Goal: Information Seeking & Learning: Learn about a topic

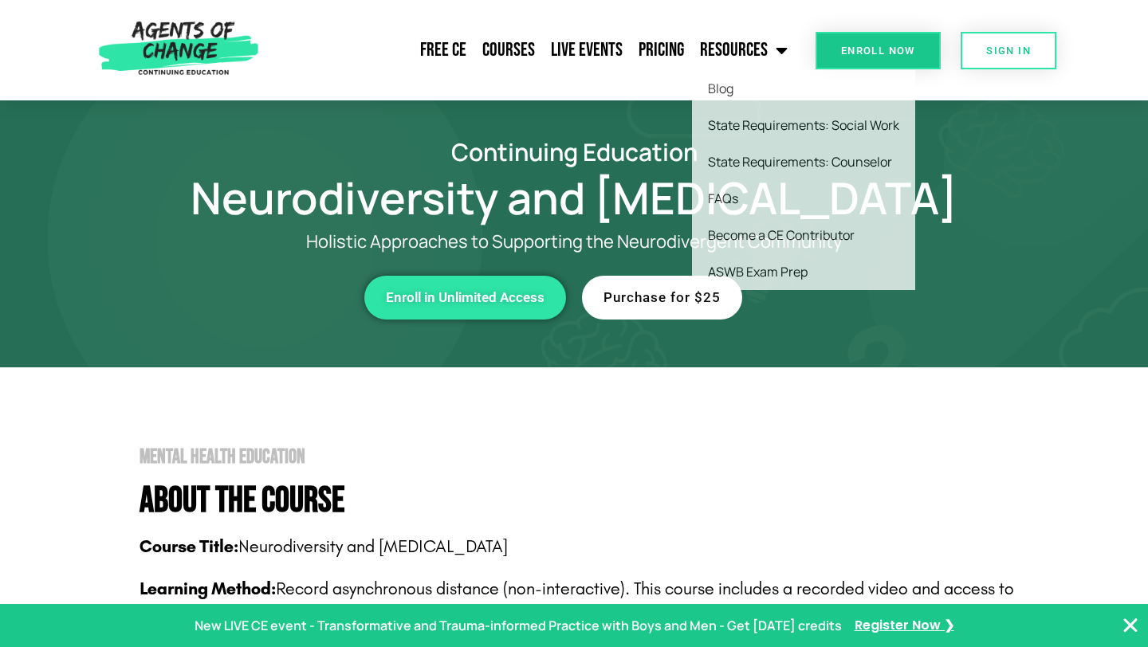
click at [287, 74] on div "Free CE Courses Live Events Pricing Resources Blog State Requirements: Social W…" at bounding box center [530, 50] width 531 height 100
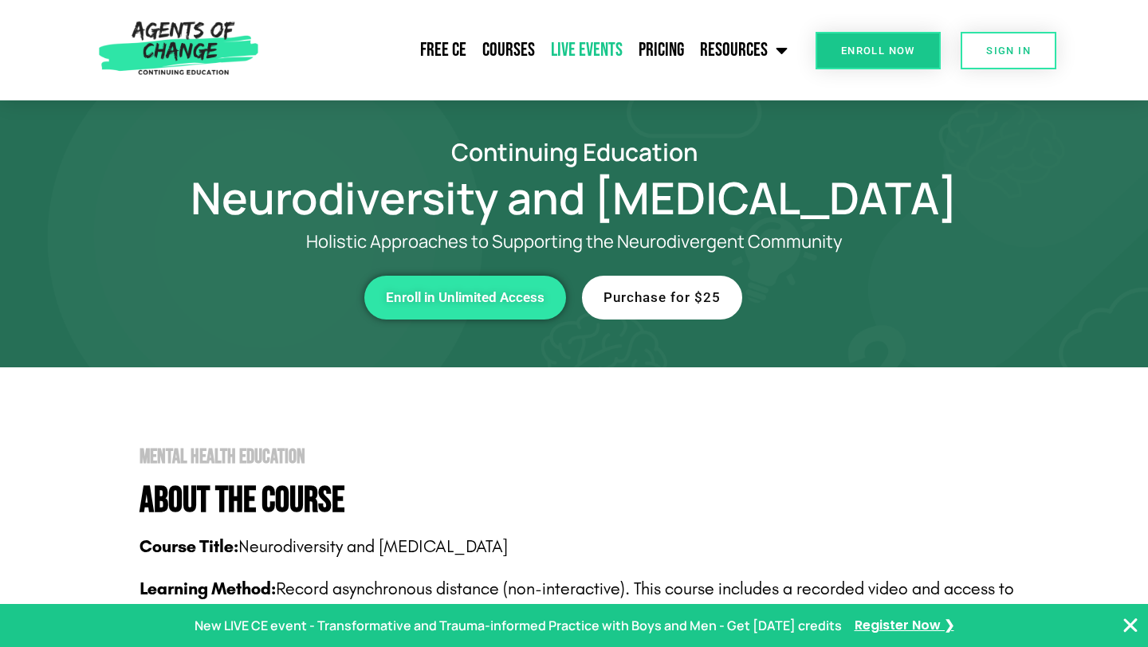
click at [607, 45] on link "Live Events" at bounding box center [587, 50] width 88 height 40
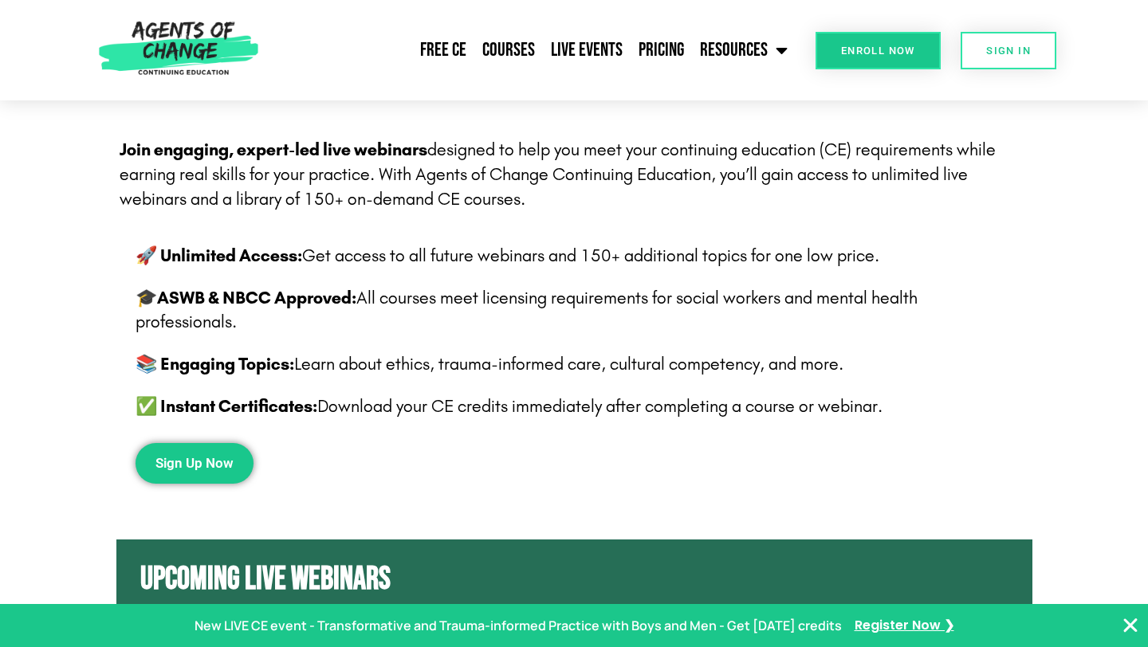
scroll to position [351, 0]
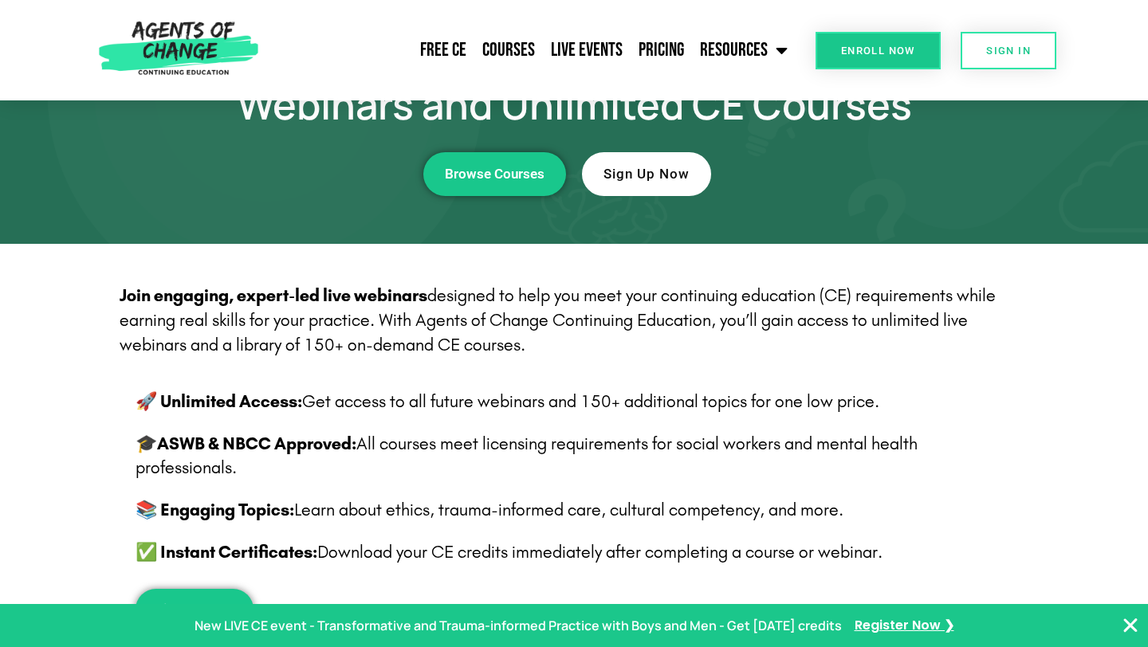
drag, startPoint x: 1147, startPoint y: 60, endPoint x: 1147, endPoint y: 36, distance: 23.9
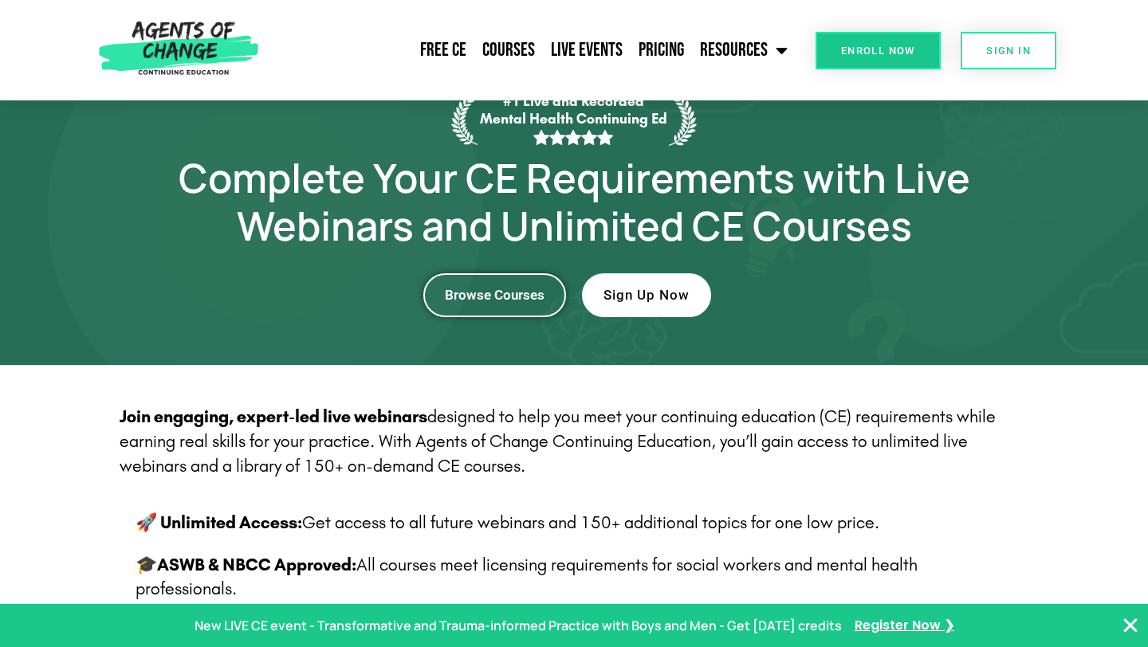
click at [482, 304] on link "Browse Courses" at bounding box center [494, 295] width 143 height 44
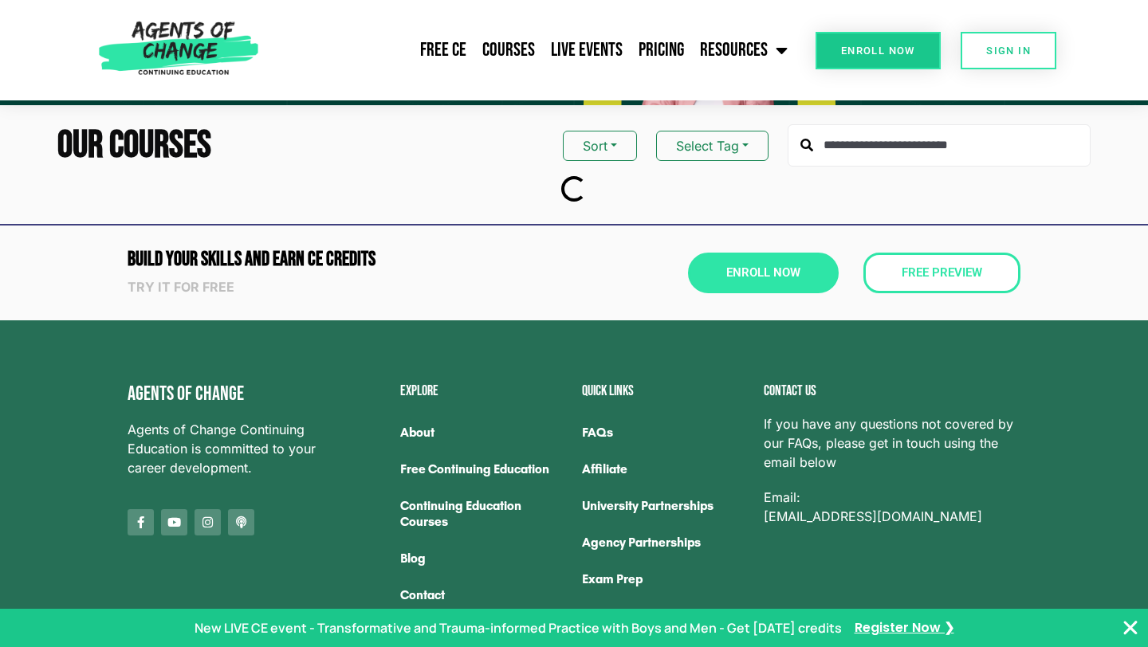
scroll to position [159, 0]
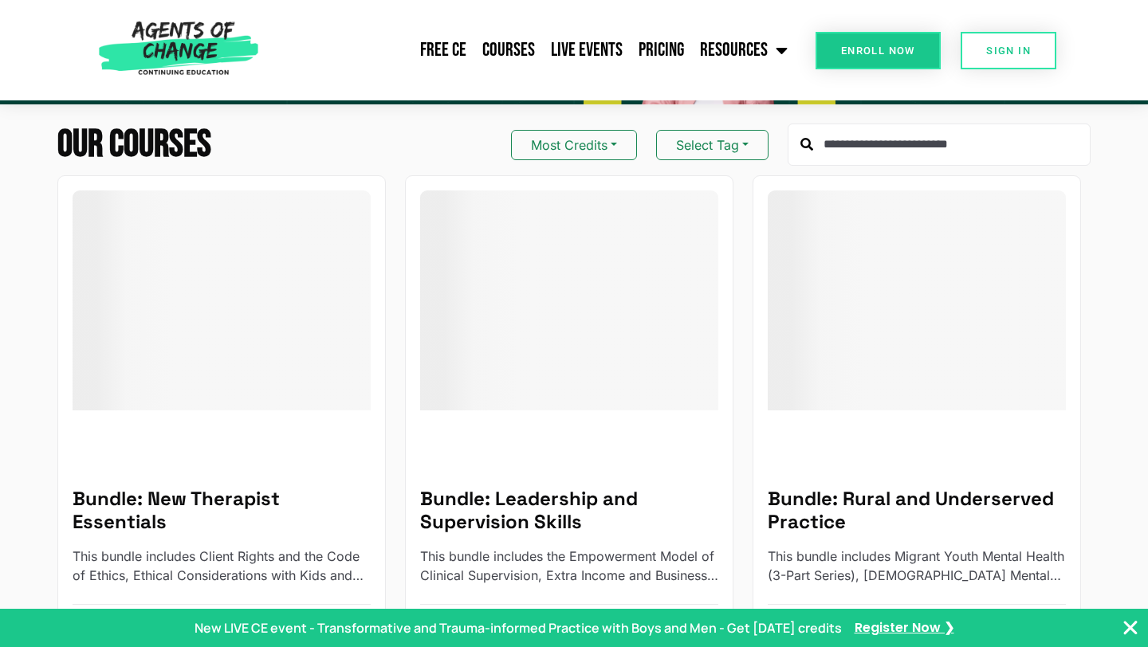
click at [925, 152] on input "text" at bounding box center [938, 145] width 303 height 43
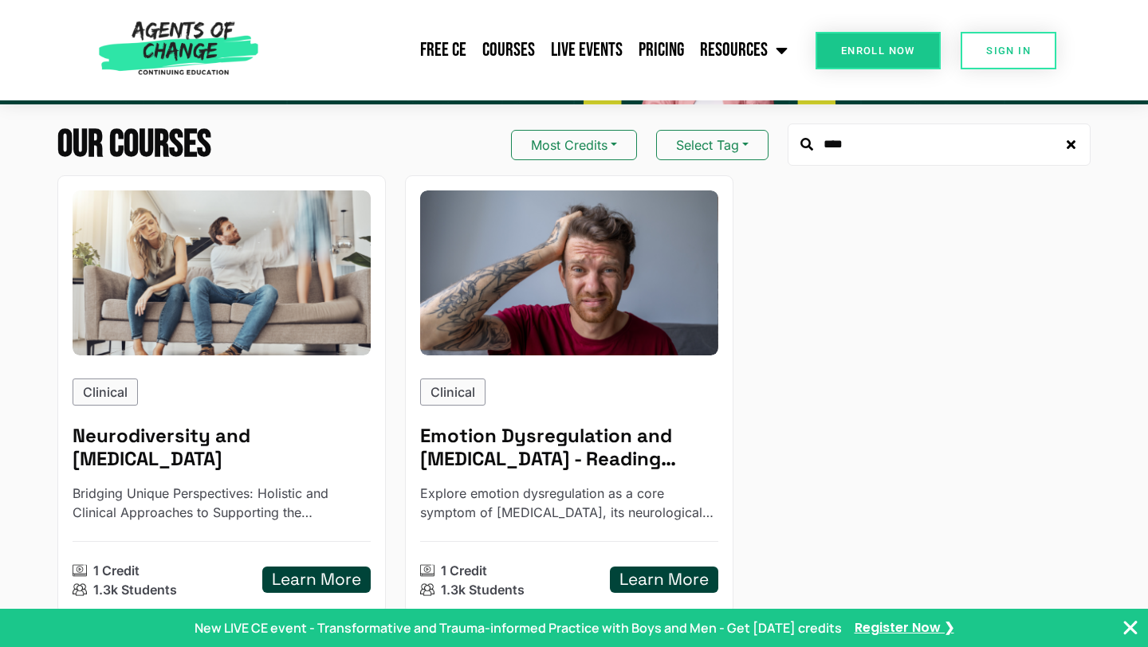
type input "****"
click at [996, 283] on div "Clinical Neurodiversity and ADHD Bridging Unique Perspectives: Holistic and Cli…" at bounding box center [564, 394] width 1052 height 438
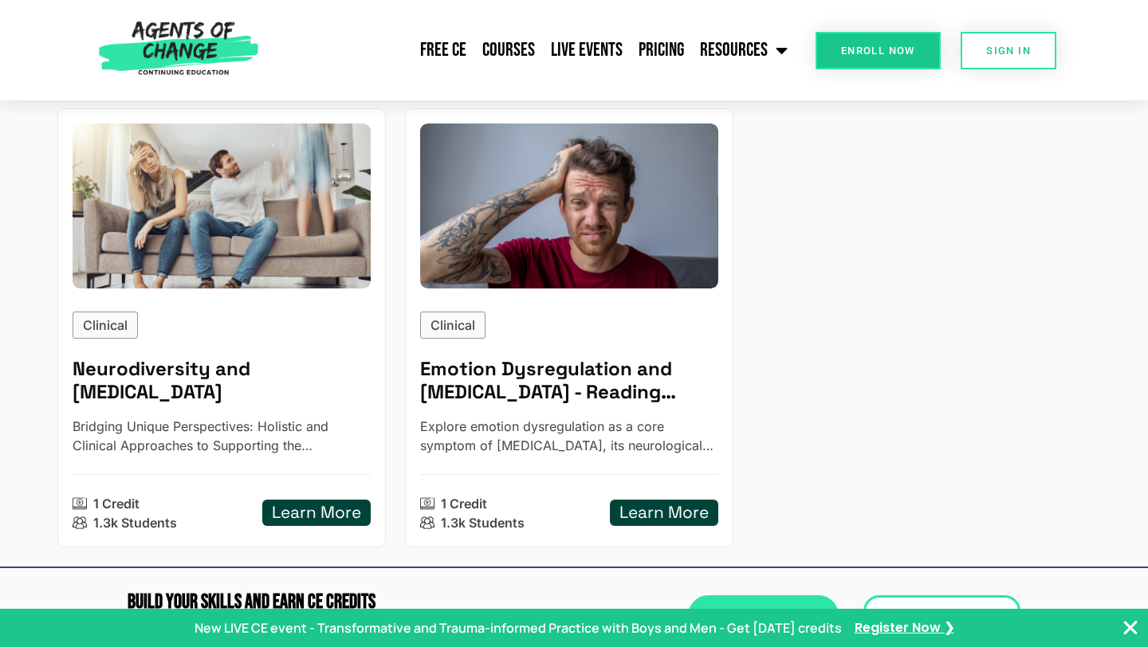
scroll to position [255, 0]
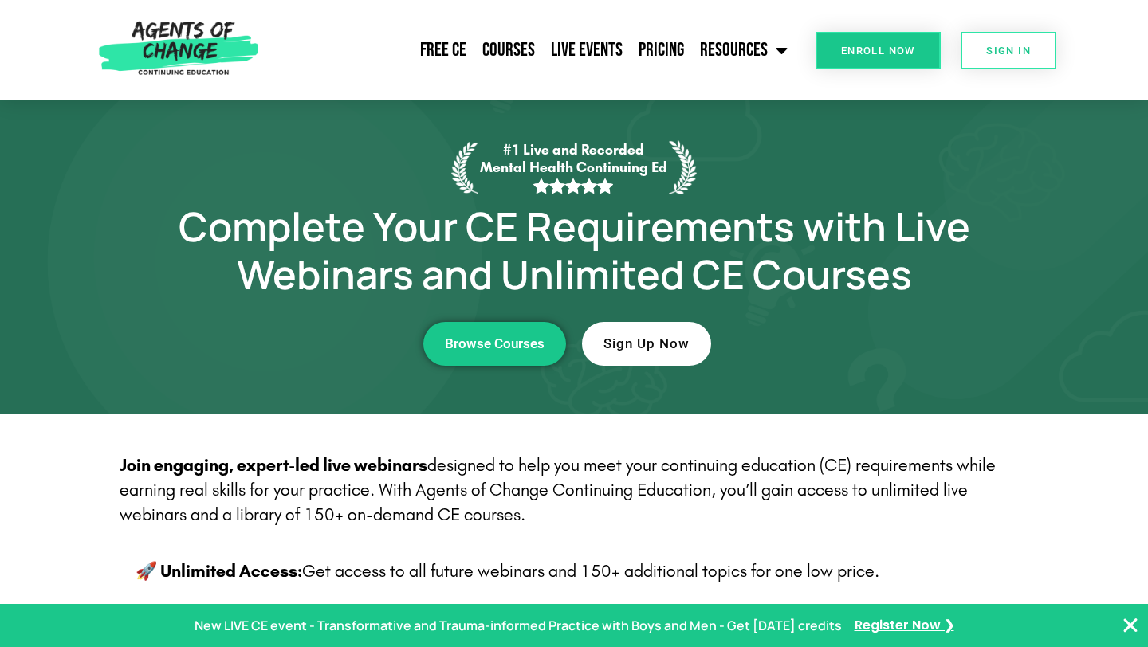
scroll to position [49, 0]
